Goal: Find specific page/section: Find specific page/section

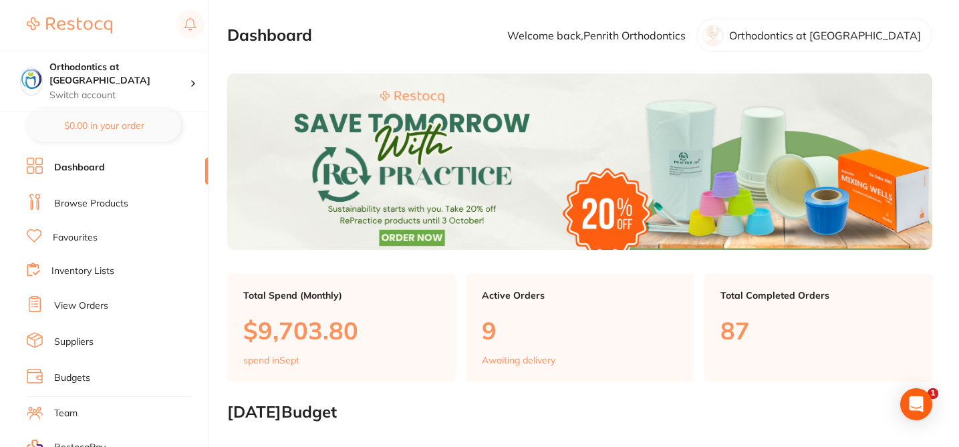
click at [91, 235] on link "Favourites" at bounding box center [75, 237] width 45 height 13
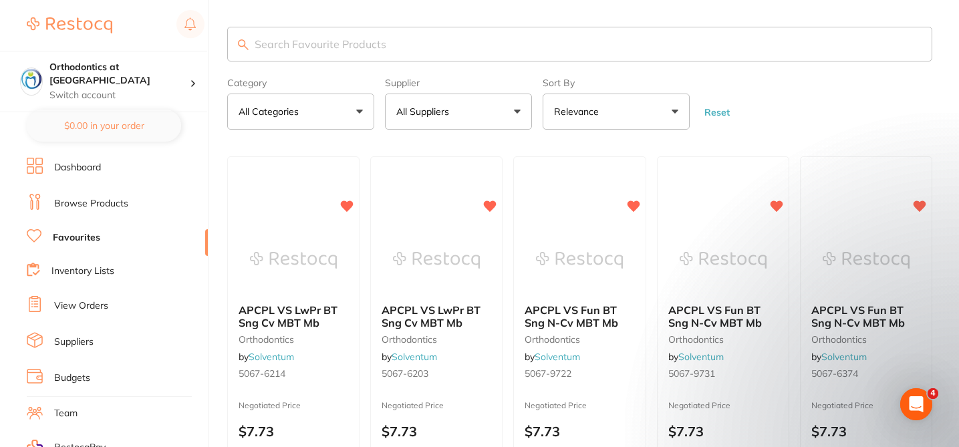
click at [512, 116] on button "All Suppliers" at bounding box center [458, 112] width 147 height 36
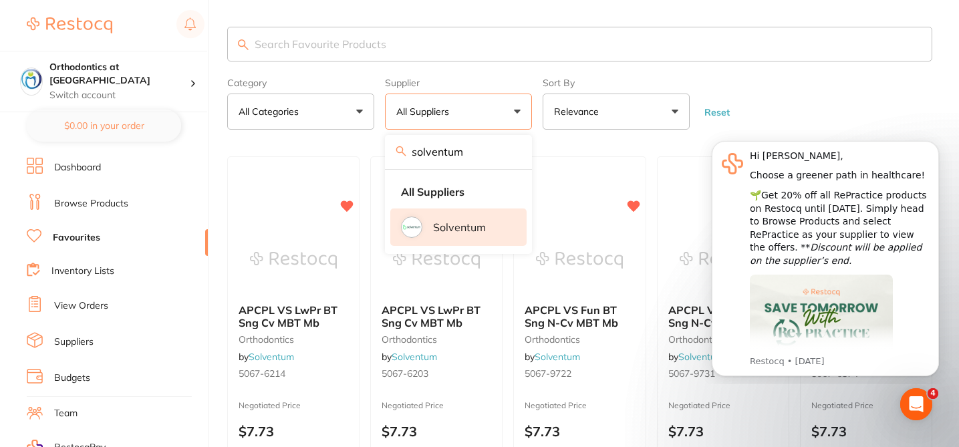
type input "solventum"
click at [458, 221] on p "Solventum" at bounding box center [459, 227] width 53 height 12
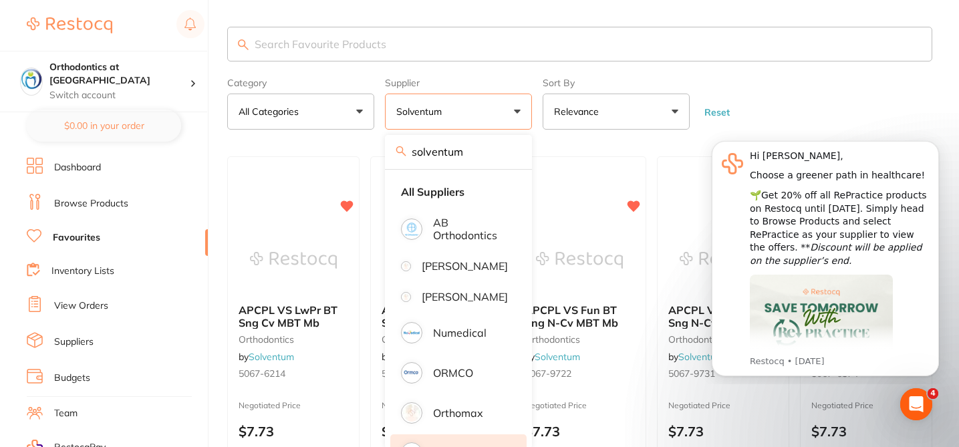
click at [770, 69] on section "Category All Categories All Categories orthodontics Clear Category false All Ca…" at bounding box center [579, 78] width 705 height 103
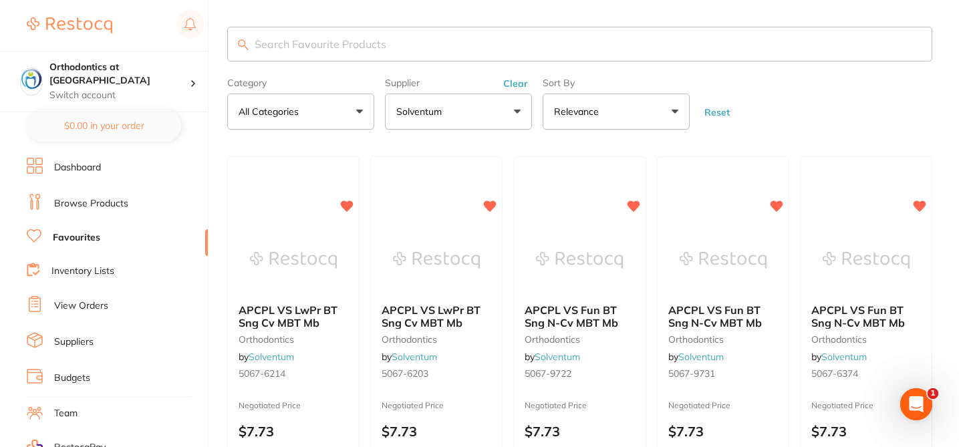
click at [809, 111] on form "Category All Categories All Categories orthodontics Clear Category false All Ca…" at bounding box center [579, 100] width 705 height 57
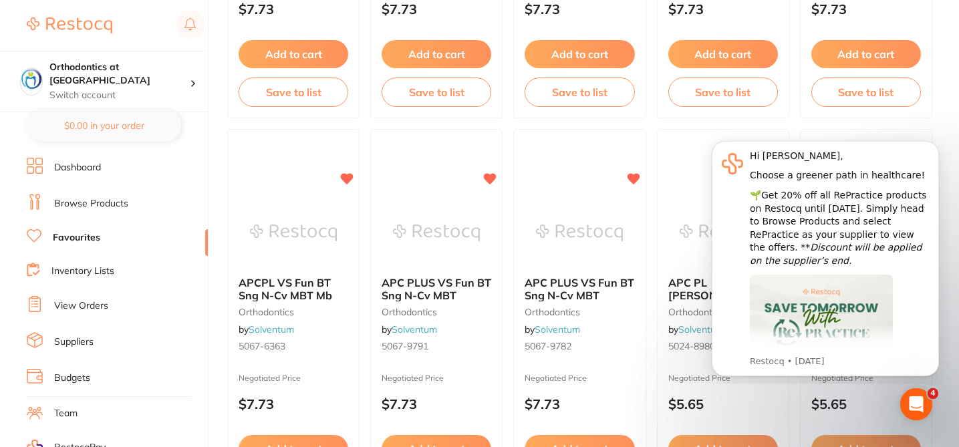
scroll to position [428, 0]
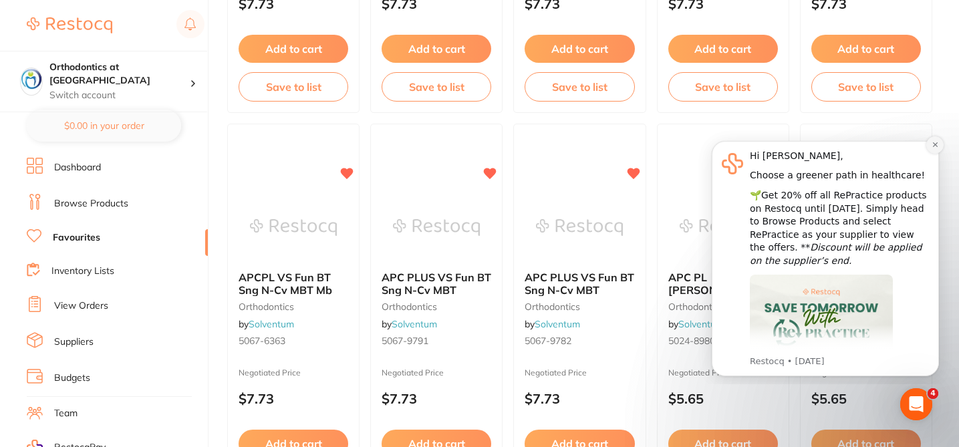
click at [936, 145] on icon "Dismiss notification" at bounding box center [934, 144] width 7 height 7
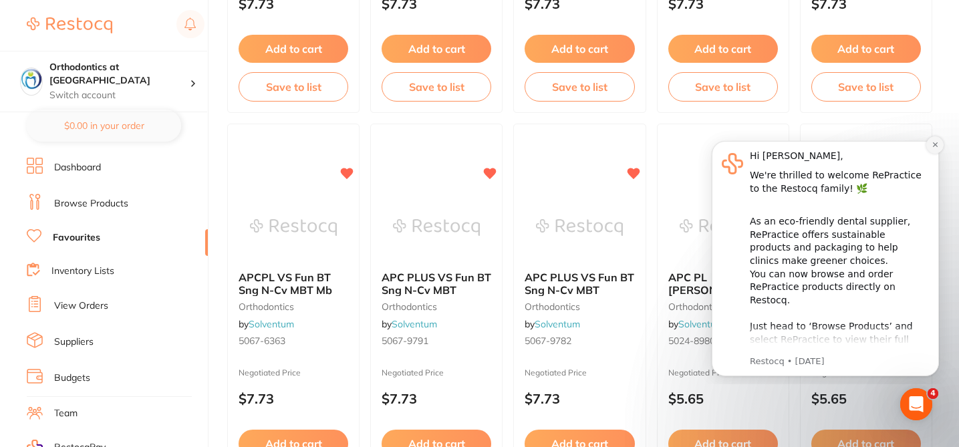
click at [933, 146] on icon "Dismiss notification" at bounding box center [934, 144] width 5 height 5
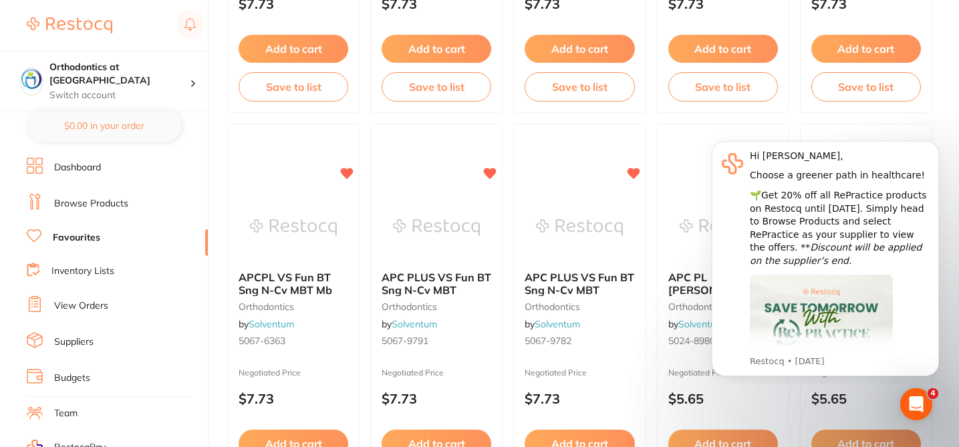
click at [933, 146] on icon "Dismiss notification" at bounding box center [935, 145] width 4 height 4
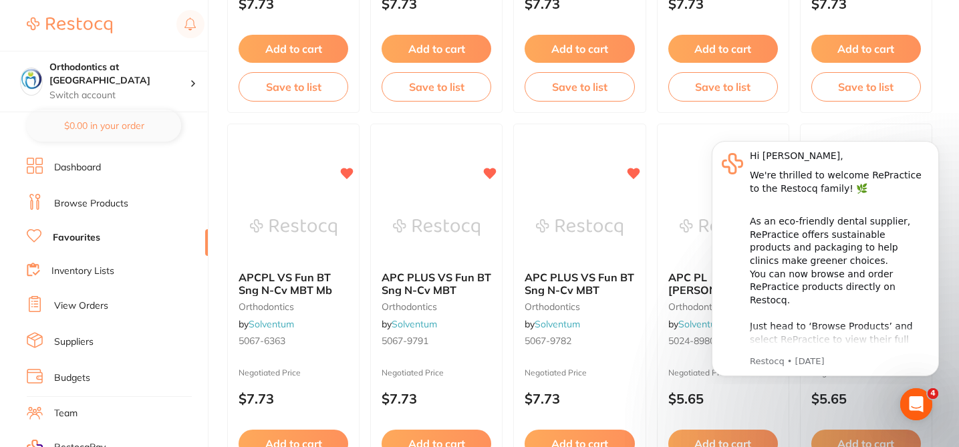
click at [933, 146] on icon "Dismiss notification" at bounding box center [935, 145] width 4 height 4
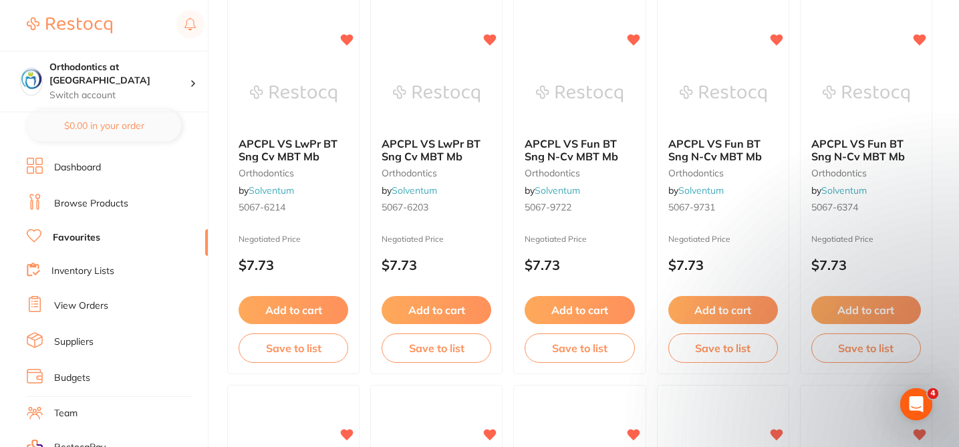
scroll to position [0, 0]
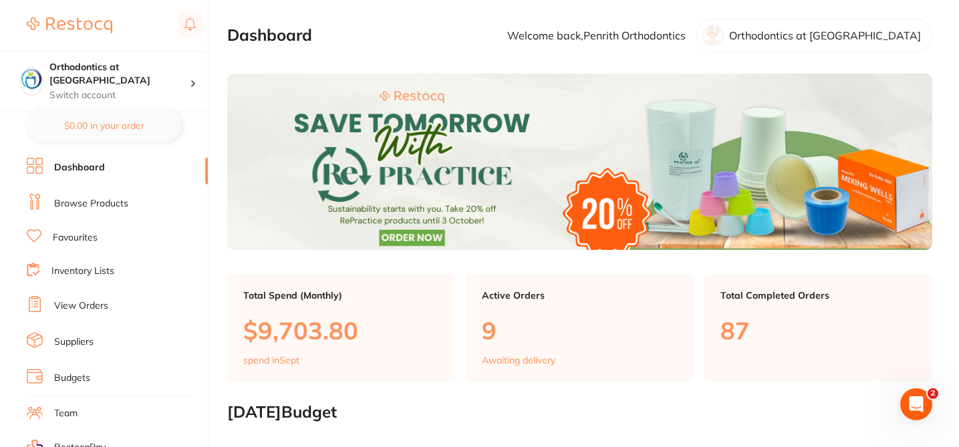
click at [93, 241] on link "Favourites" at bounding box center [75, 237] width 45 height 13
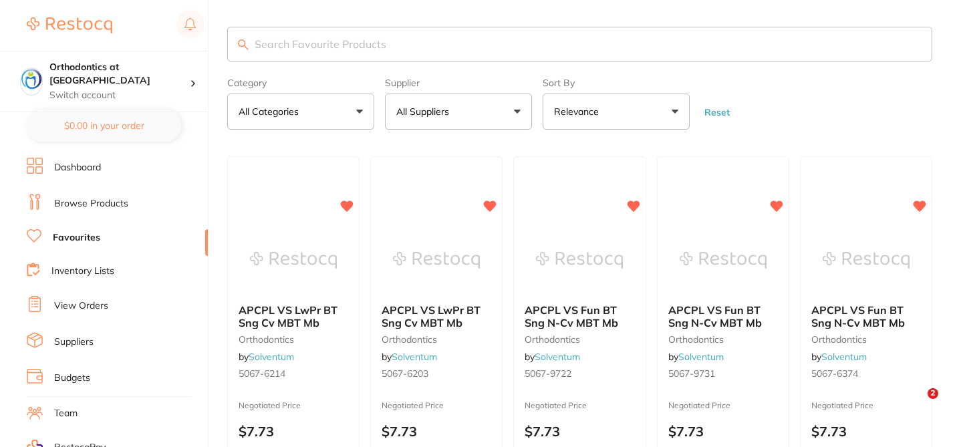
click at [512, 107] on button "All Suppliers" at bounding box center [458, 112] width 147 height 36
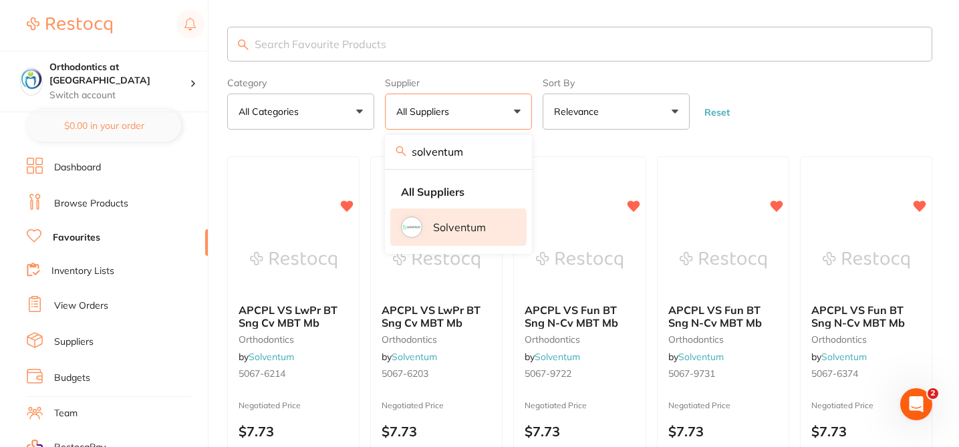
type input "solventum"
click at [460, 222] on p "Solventum" at bounding box center [459, 227] width 53 height 12
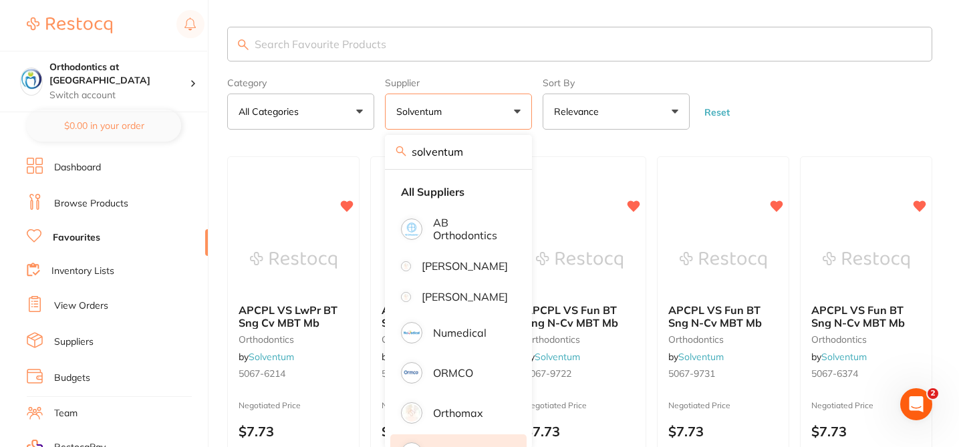
click at [806, 96] on form "Category All Categories All Categories orthodontics Clear Category false All Ca…" at bounding box center [579, 100] width 705 height 57
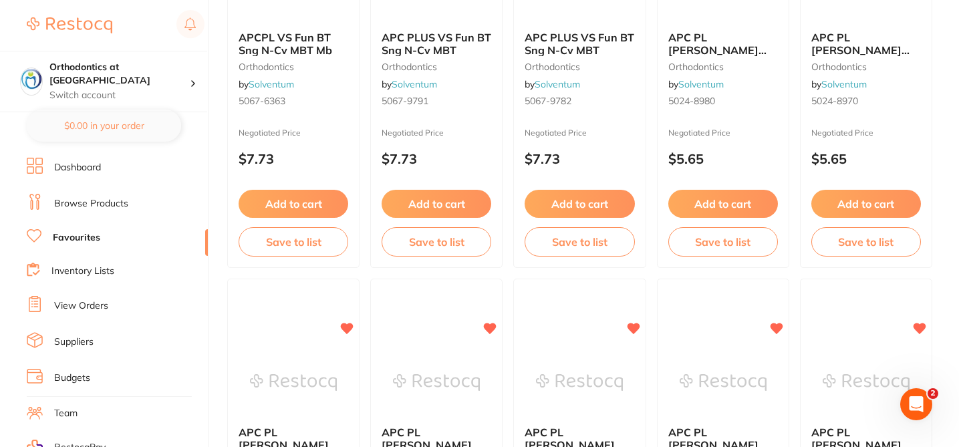
scroll to position [668, 0]
click at [110, 197] on link "Browse Products" at bounding box center [91, 203] width 74 height 13
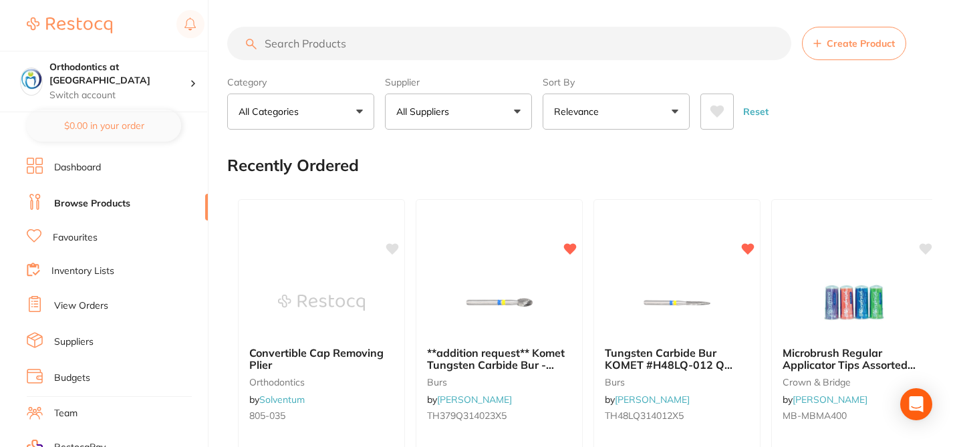
click at [295, 42] on input "search" at bounding box center [509, 43] width 564 height 33
paste input "3M6032A1"
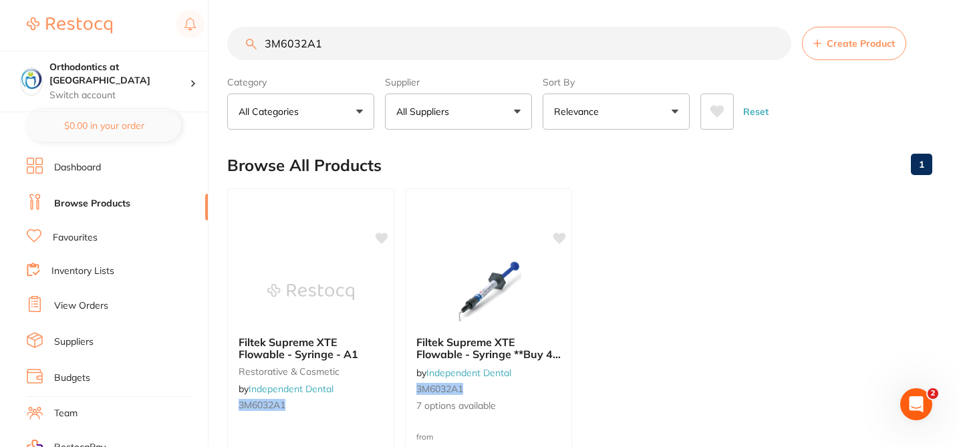
type input "3M6032A1"
